Goal: Use online tool/utility: Utilize a website feature to perform a specific function

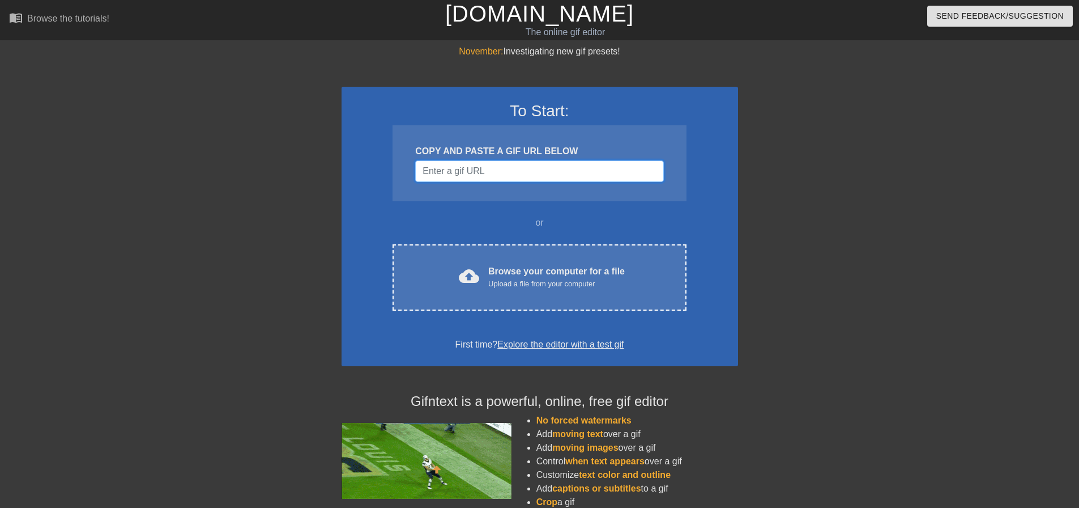
click at [511, 168] on input "Username" at bounding box center [539, 171] width 248 height 22
paste input "[URL][DOMAIN_NAME][PERSON_NAME]"
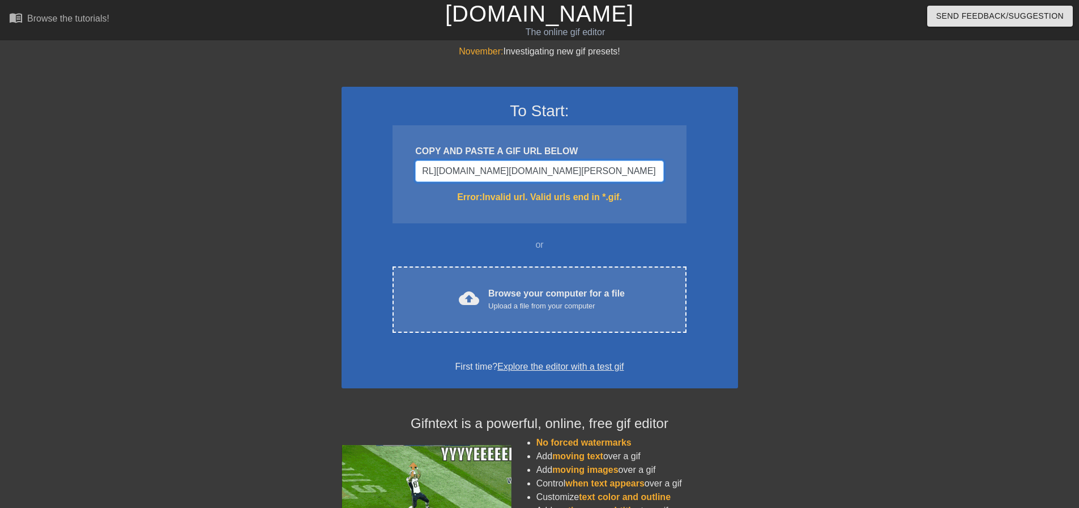
scroll to position [0, 87]
type input "[URL][DOMAIN_NAME][DOMAIN_NAME][PERSON_NAME]"
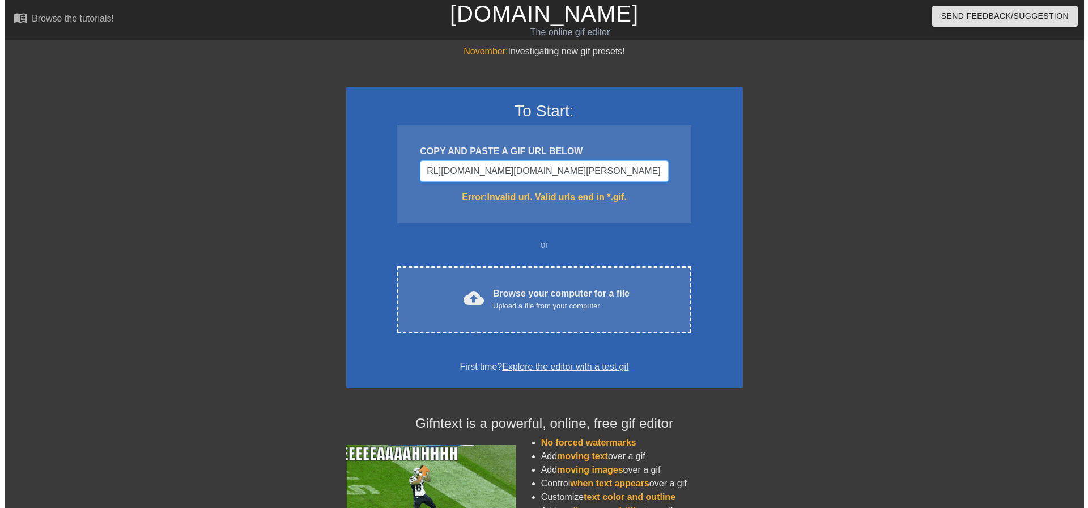
scroll to position [0, 82]
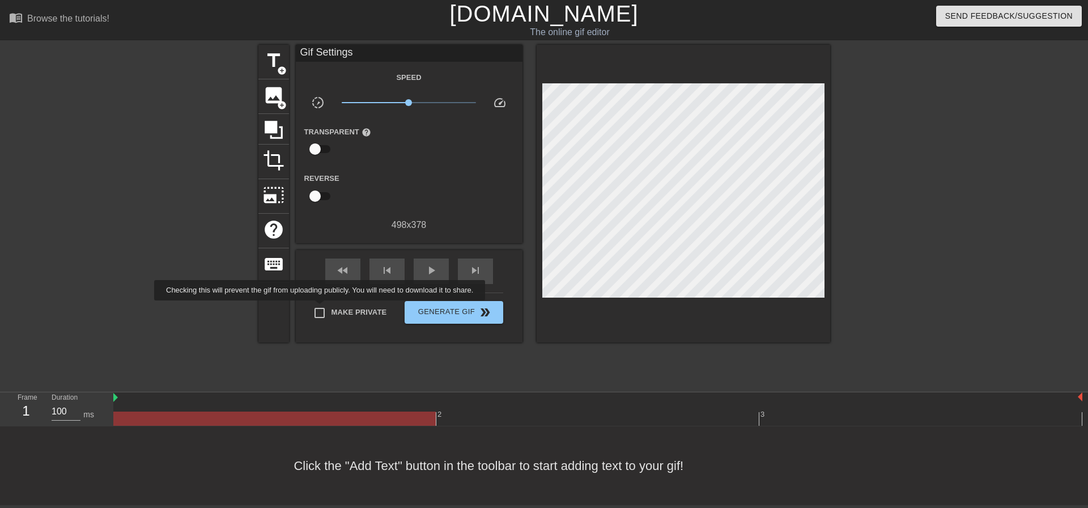
click at [322, 308] on input "Make Private" at bounding box center [320, 313] width 24 height 24
checkbox input "true"
click at [531, 380] on div "title add_circle image add_circle crop photo_size_select_large help keyboard Gi…" at bounding box center [544, 215] width 572 height 340
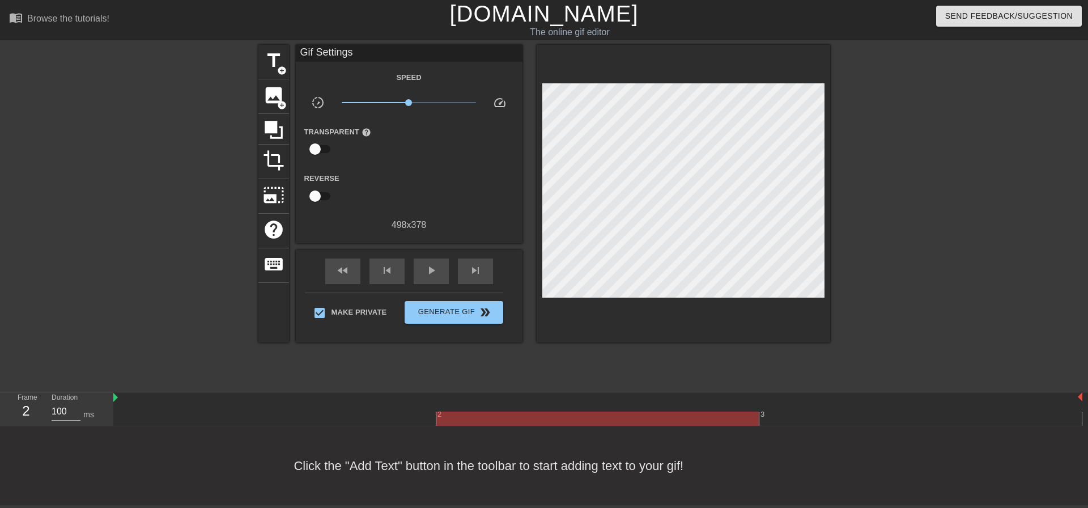
click at [437, 418] on div at bounding box center [597, 418] width 969 height 14
click at [793, 414] on div at bounding box center [597, 418] width 969 height 14
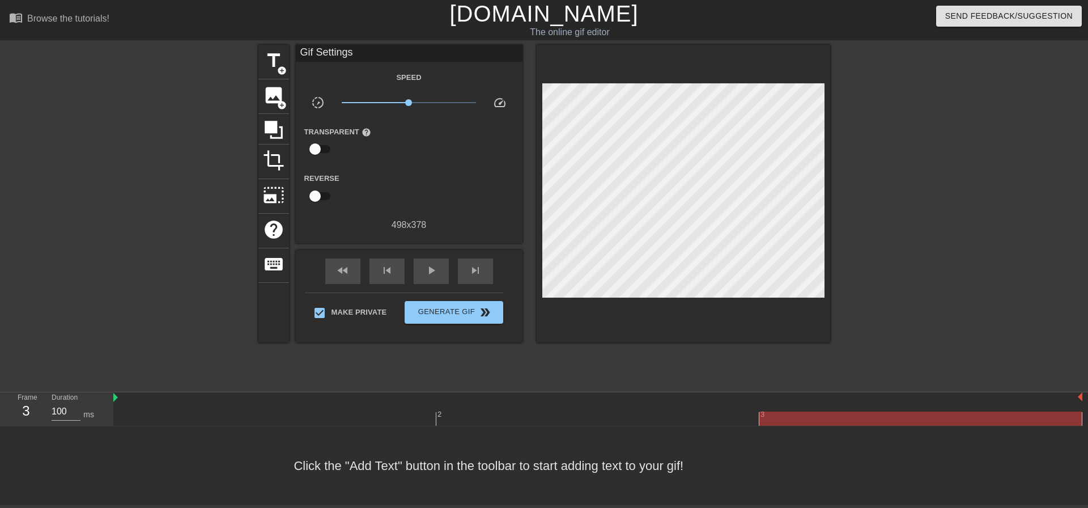
click at [654, 420] on div at bounding box center [597, 418] width 969 height 14
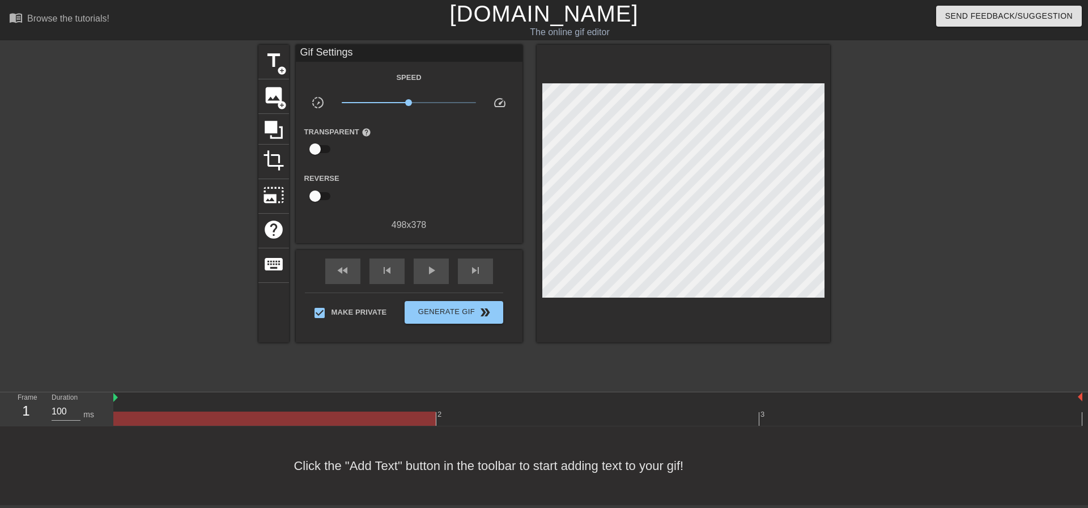
click at [286, 424] on div at bounding box center [597, 418] width 969 height 14
click at [94, 315] on div at bounding box center [160, 215] width 170 height 340
click at [421, 269] on div "play_arrow" at bounding box center [431, 270] width 35 height 25
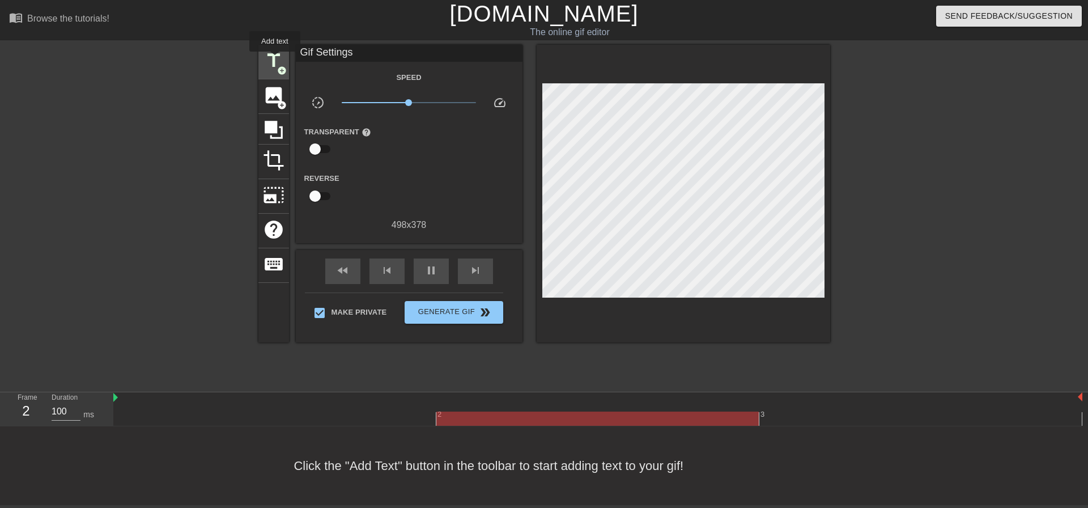
click at [275, 59] on span "title" at bounding box center [274, 61] width 22 height 22
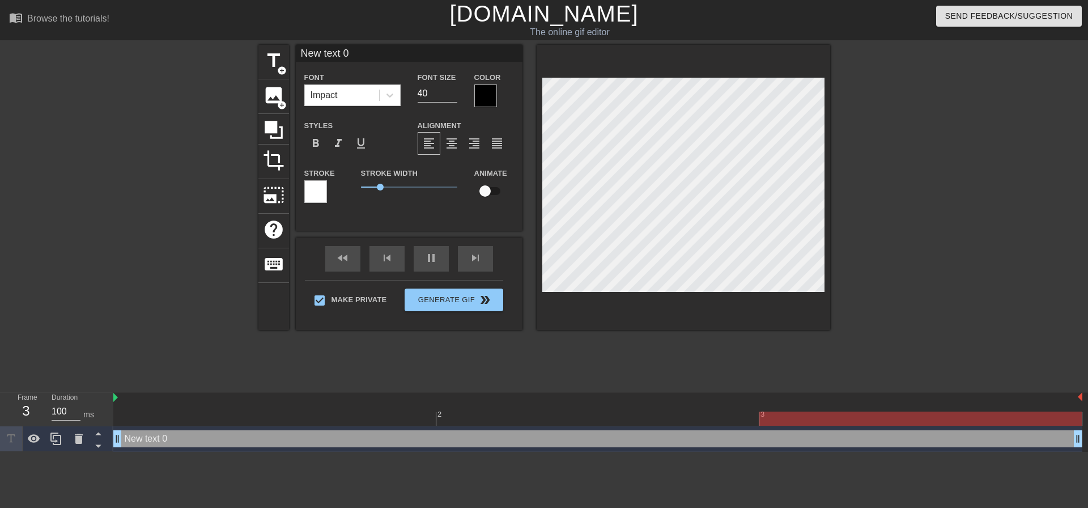
scroll to position [2, 3]
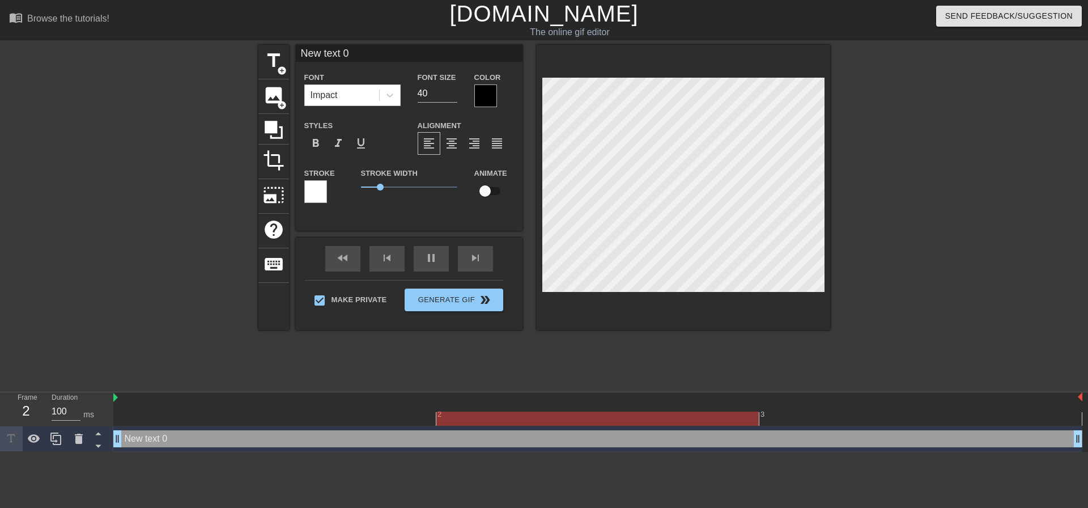
type input "W"
type textarea "W"
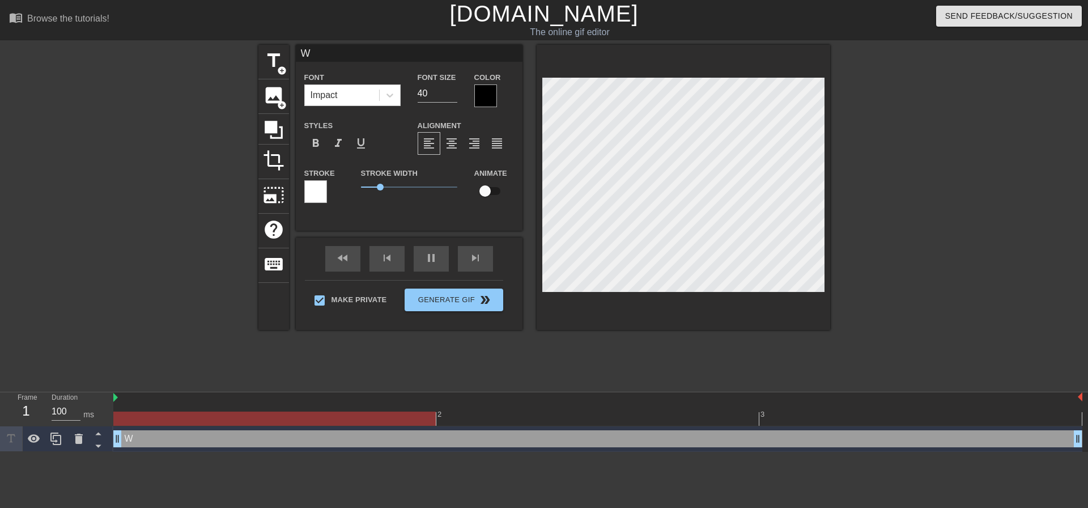
type input "We"
type textarea "We"
type input "Wel"
type textarea "Wel"
type input "Well"
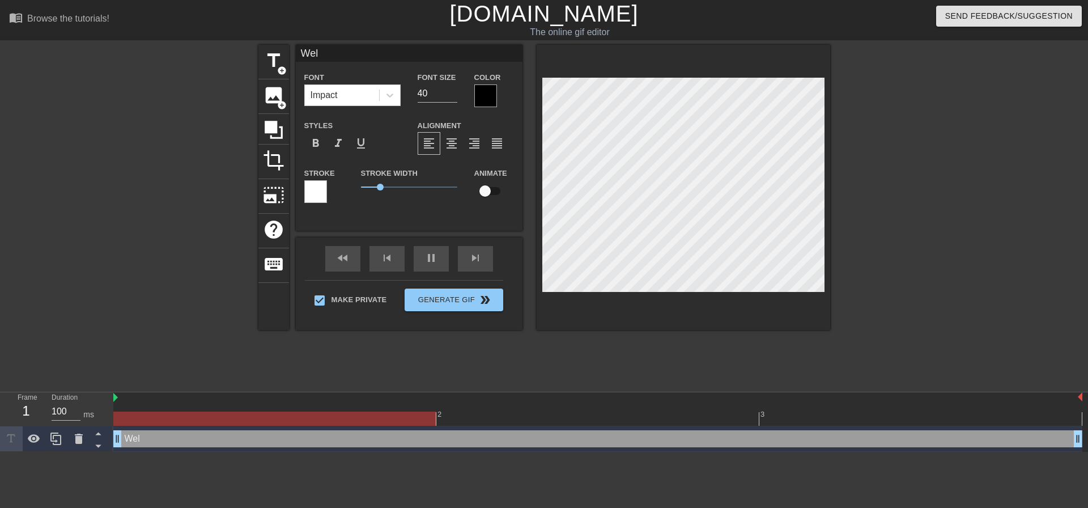
type textarea "Well"
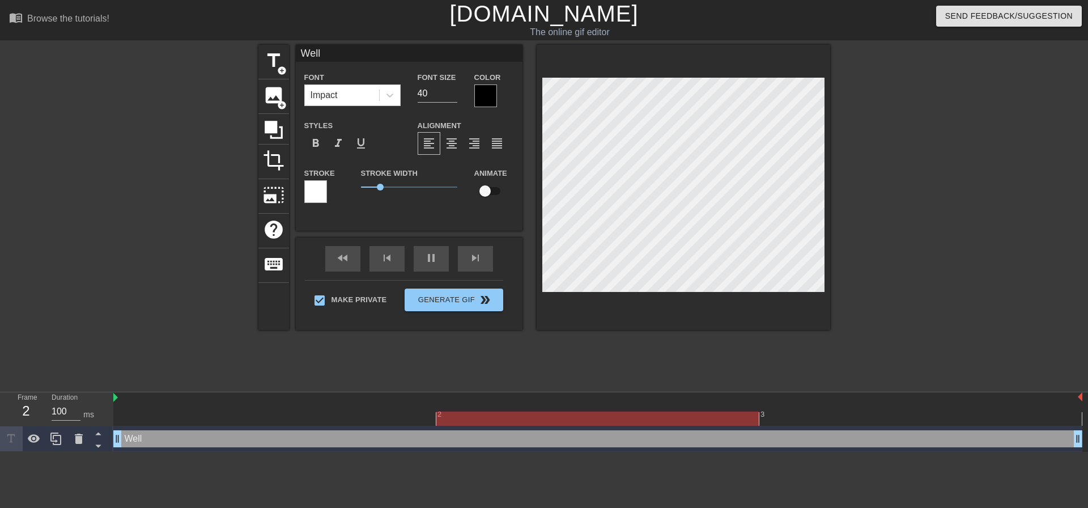
type input "Well"
type textarea "Well"
type input "Well W"
type textarea "Well W"
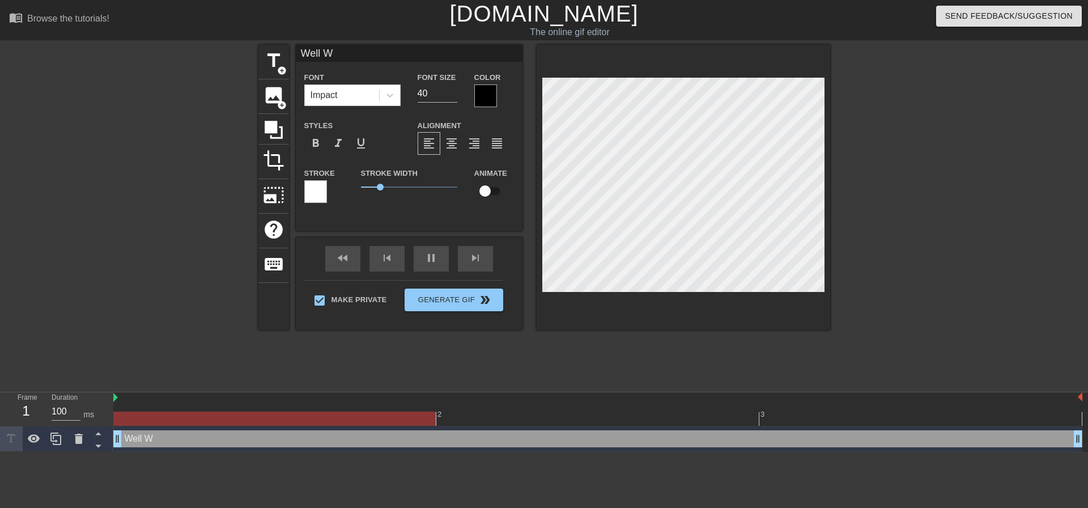
type input "Well We"
type textarea "Well We"
type input "Well Wel"
type textarea "Well Wel"
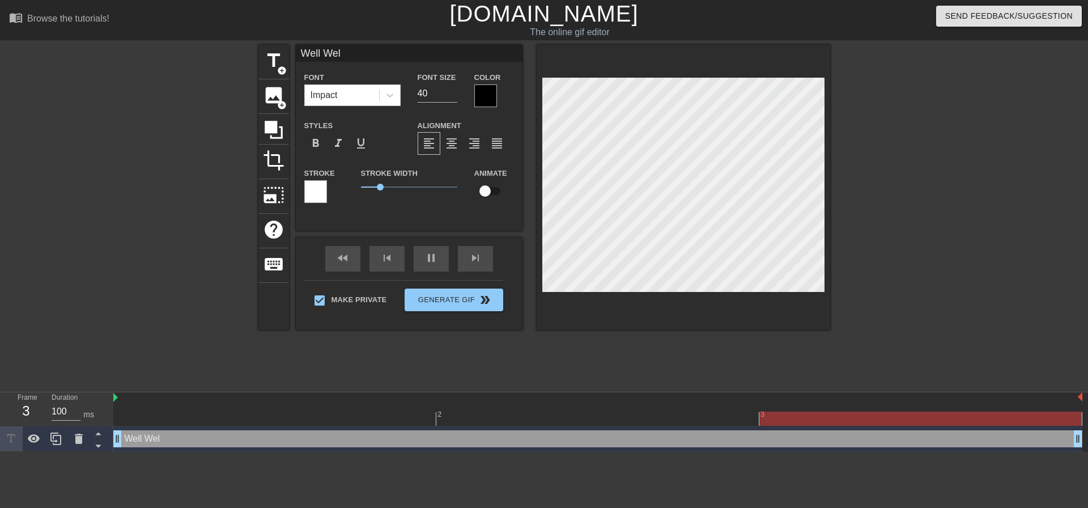
type input "Well Well"
type textarea "Well Well"
type input "Well Well"
type textarea "Well Well"
type input "Well Well W"
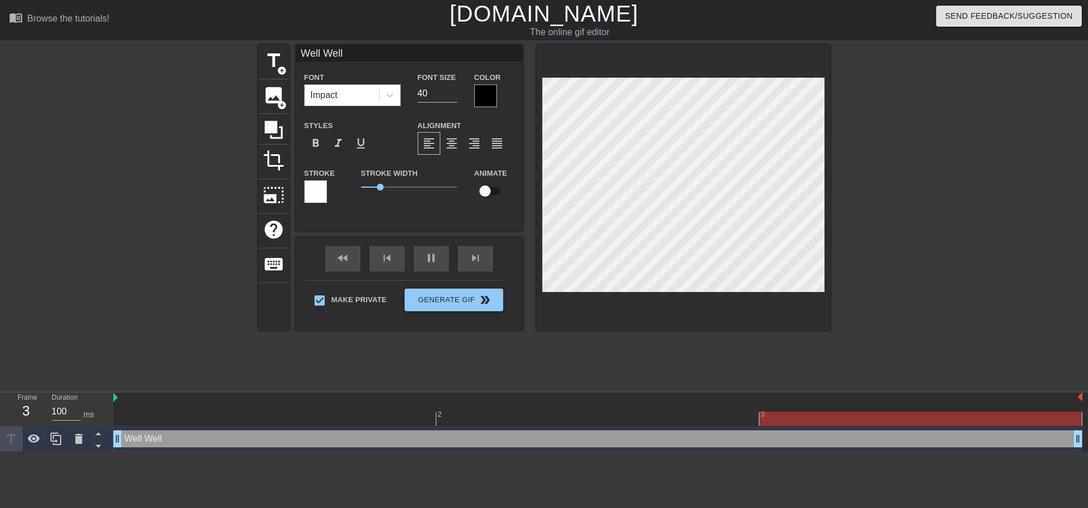
type textarea "Well Well W"
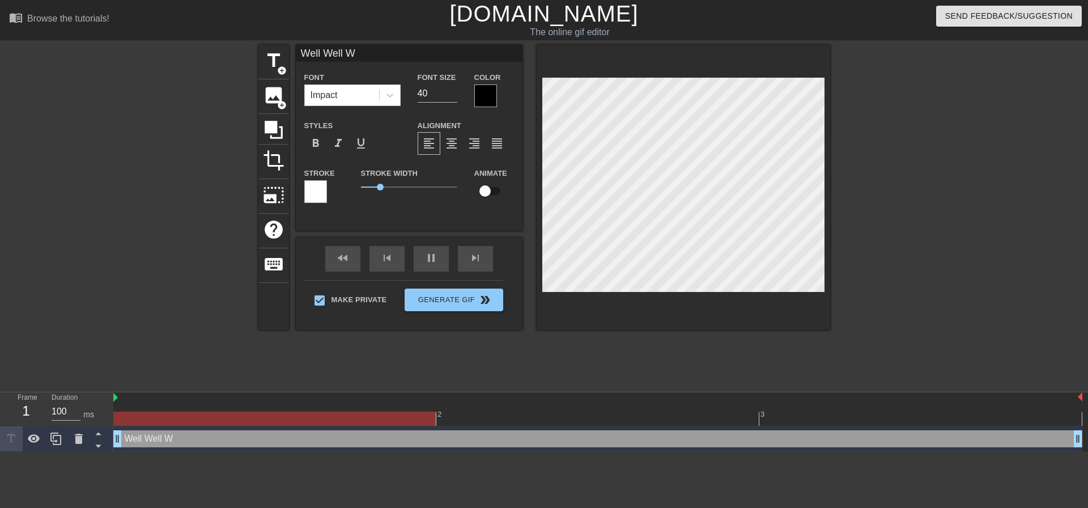
type input "Well Well We"
type textarea "Well Well We"
type input "Well Well Wel"
type textarea "Well Well Wel"
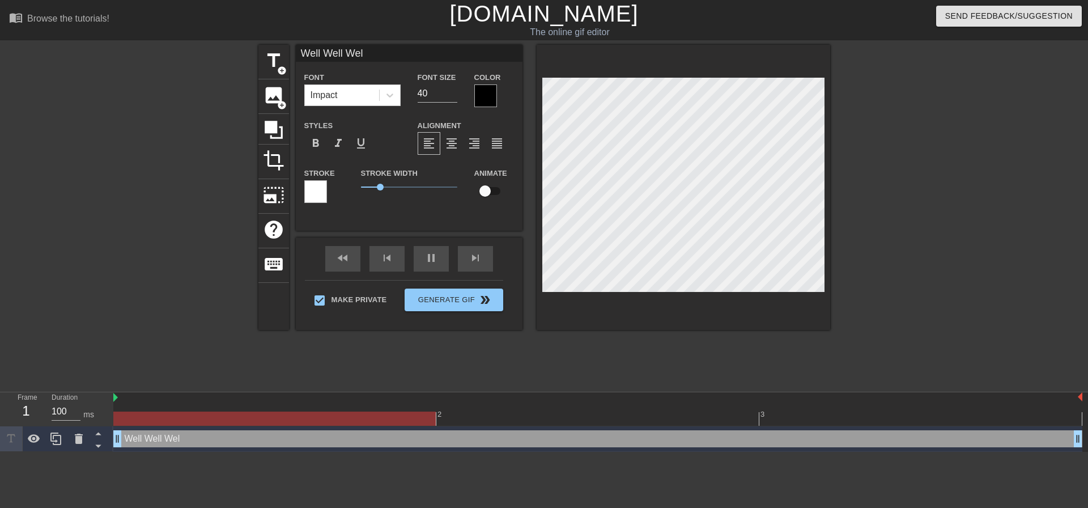
type input "Well Well Well"
type textarea "Well Well Well"
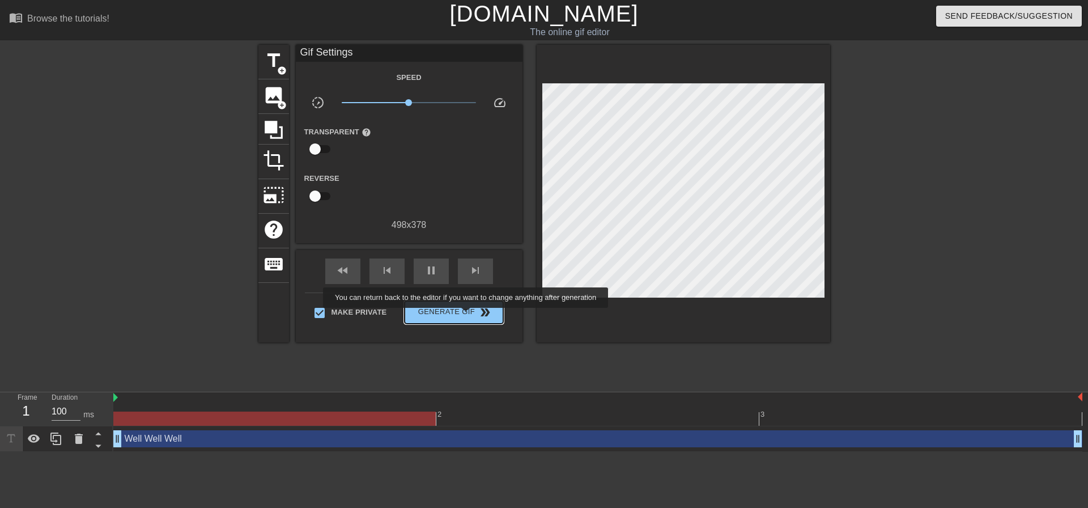
drag, startPoint x: 468, startPoint y: 313, endPoint x: 499, endPoint y: 360, distance: 56.1
click at [469, 314] on span "Generate Gif double_arrow" at bounding box center [453, 312] width 89 height 14
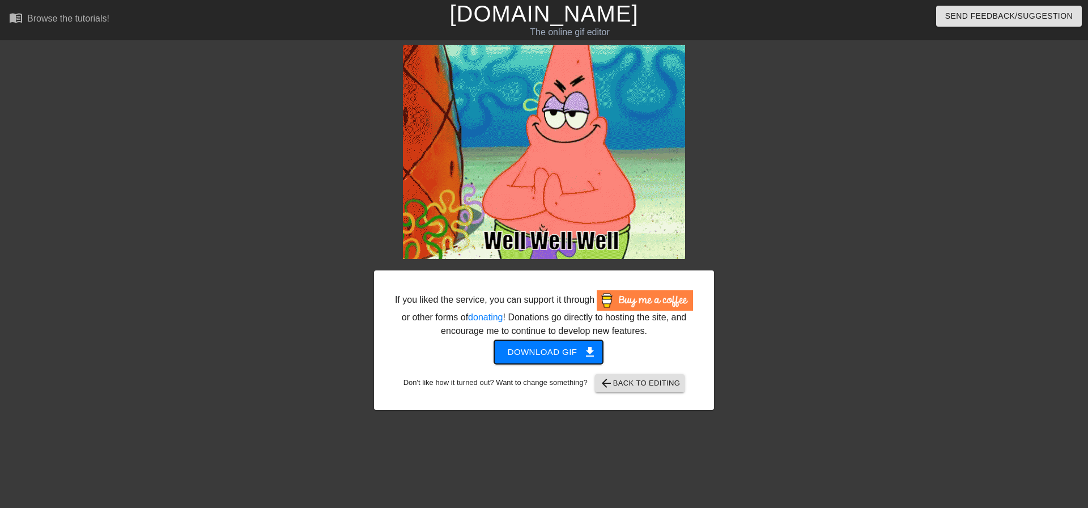
click at [591, 359] on button "Download gif get_app" at bounding box center [548, 352] width 109 height 24
